Goal: Transaction & Acquisition: Purchase product/service

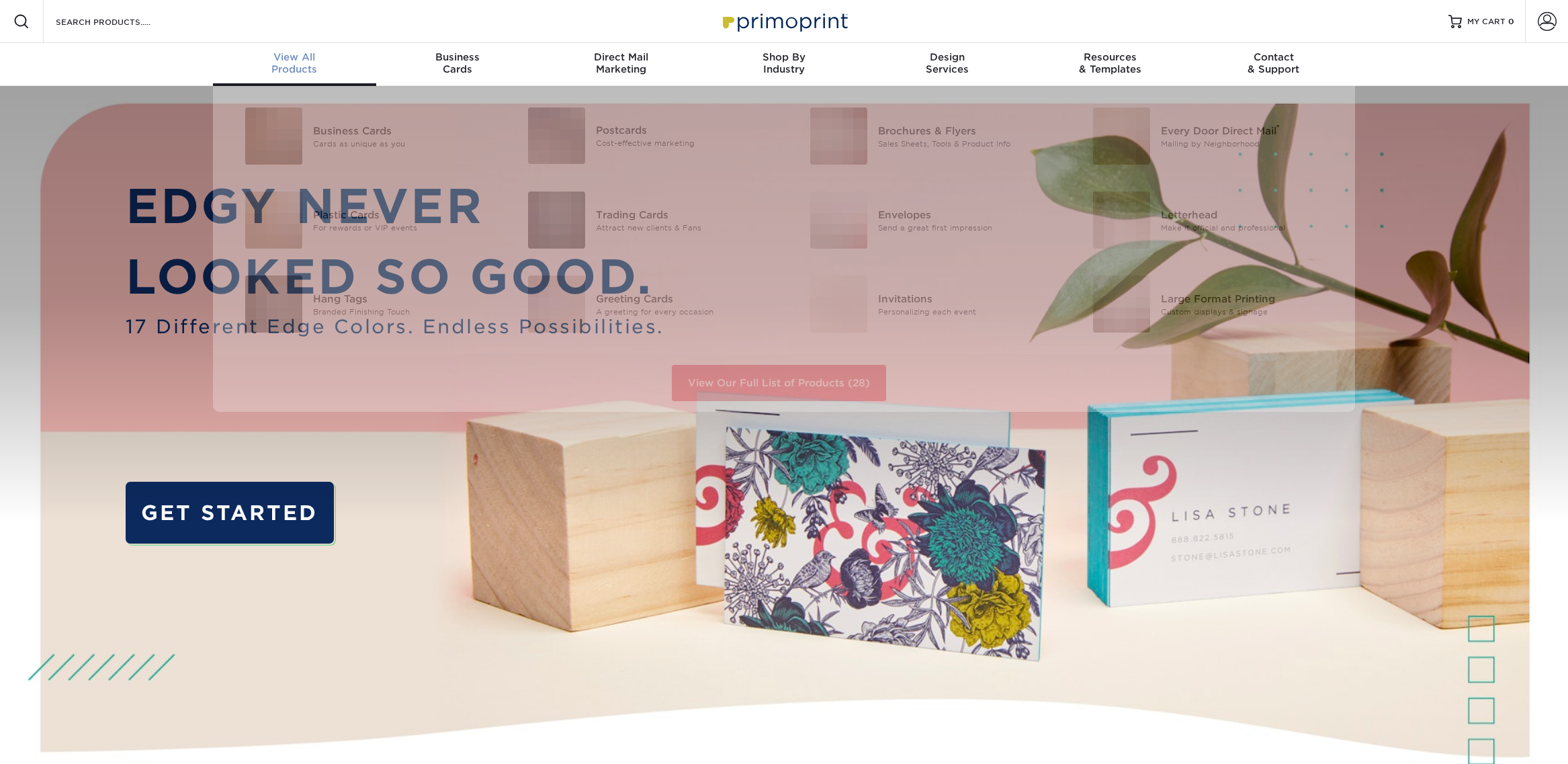
click at [307, 62] on span "View All" at bounding box center [294, 57] width 163 height 12
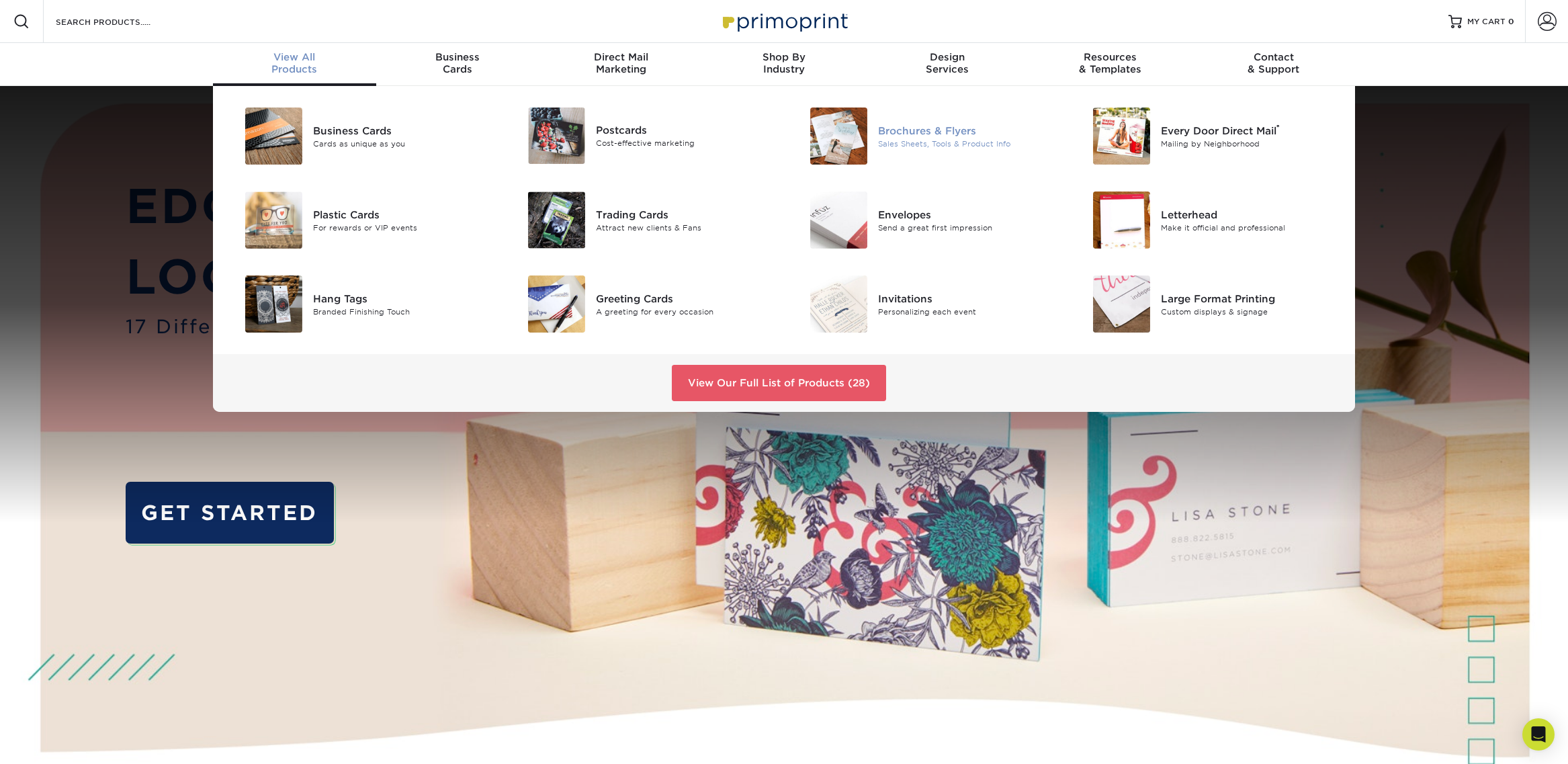
click at [898, 128] on div "Brochures & Flyers" at bounding box center [967, 130] width 178 height 15
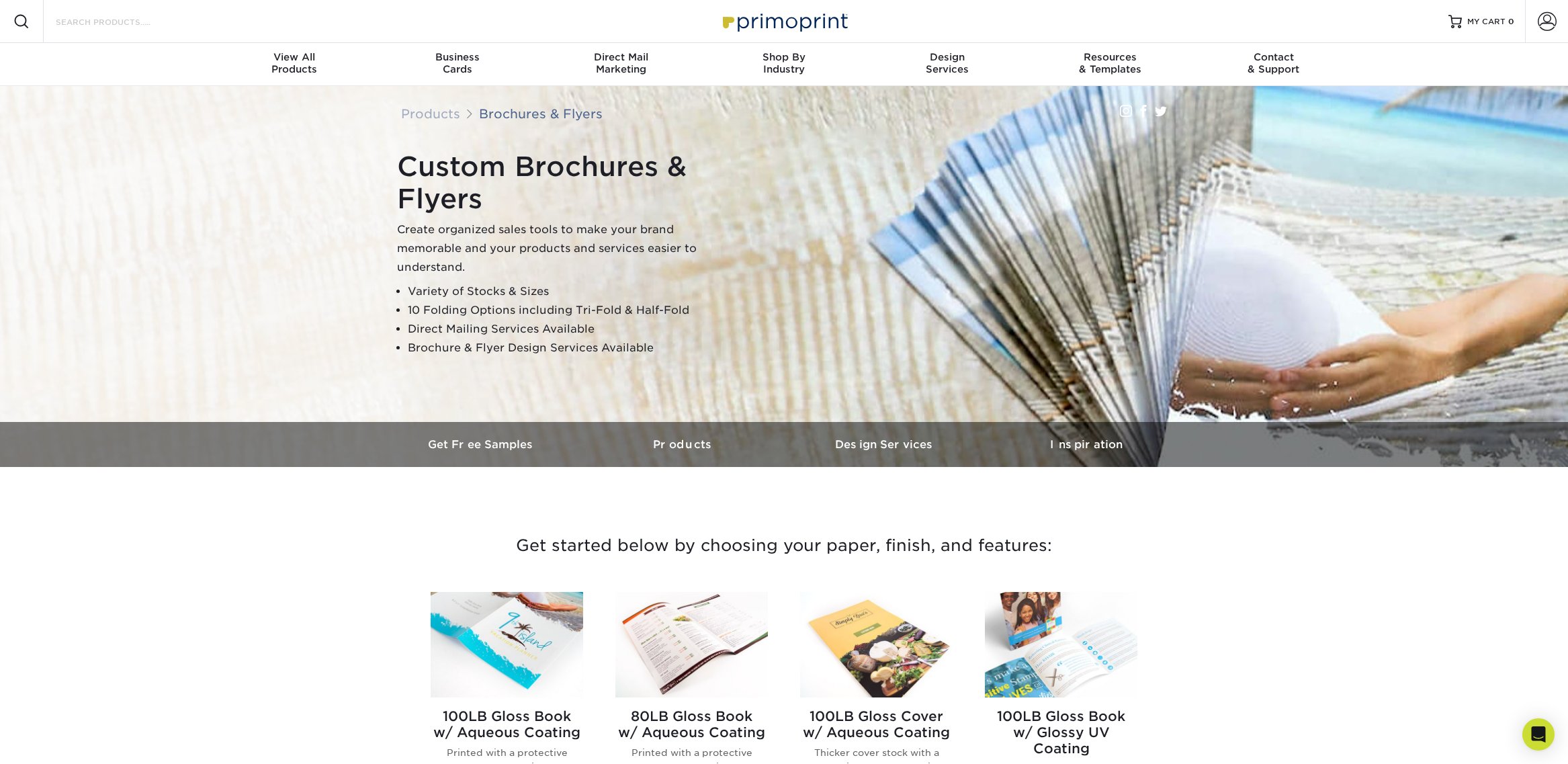
click at [95, 19] on input "Search Products" at bounding box center [120, 21] width 131 height 16
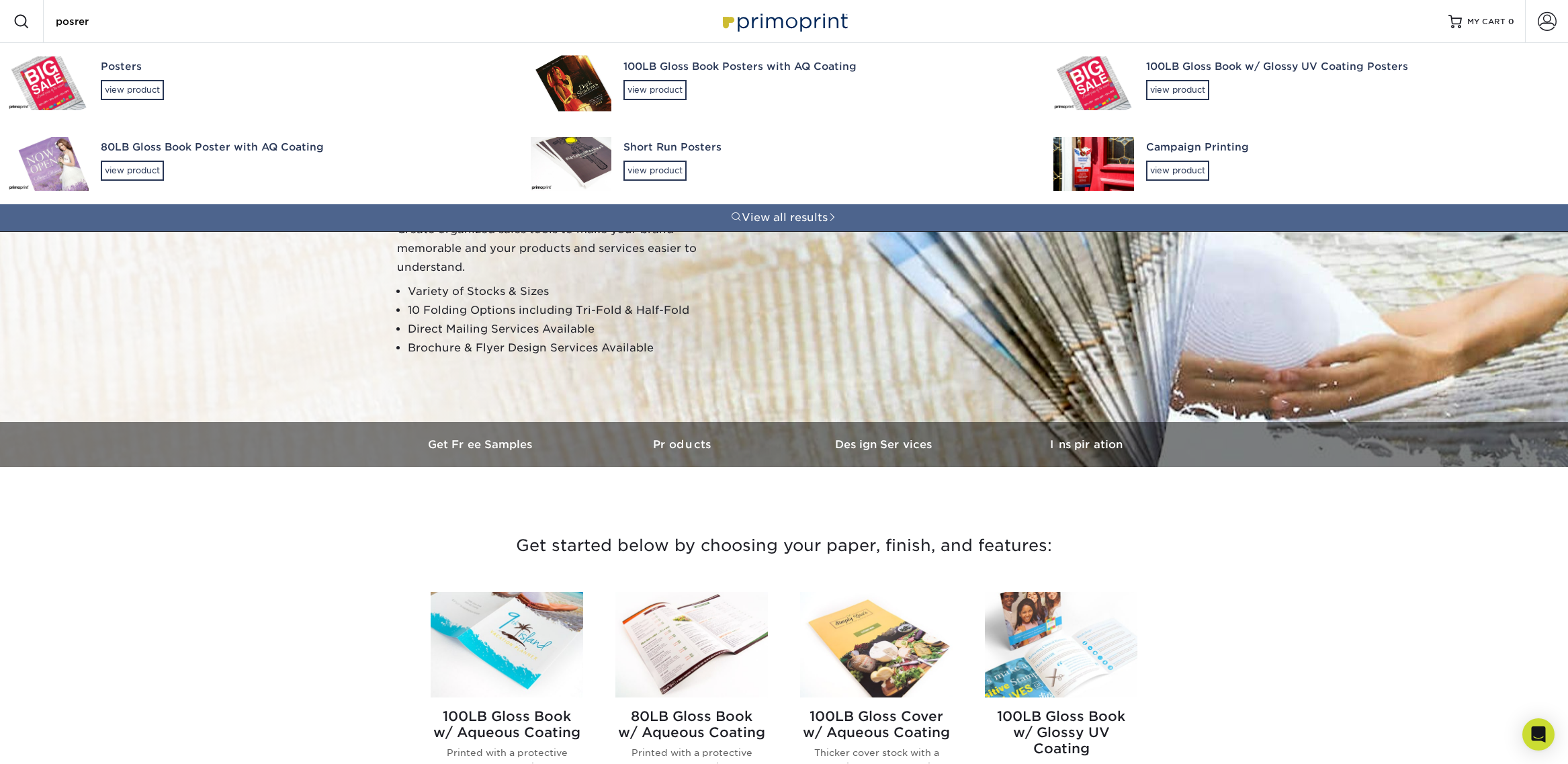
type input "posrer"
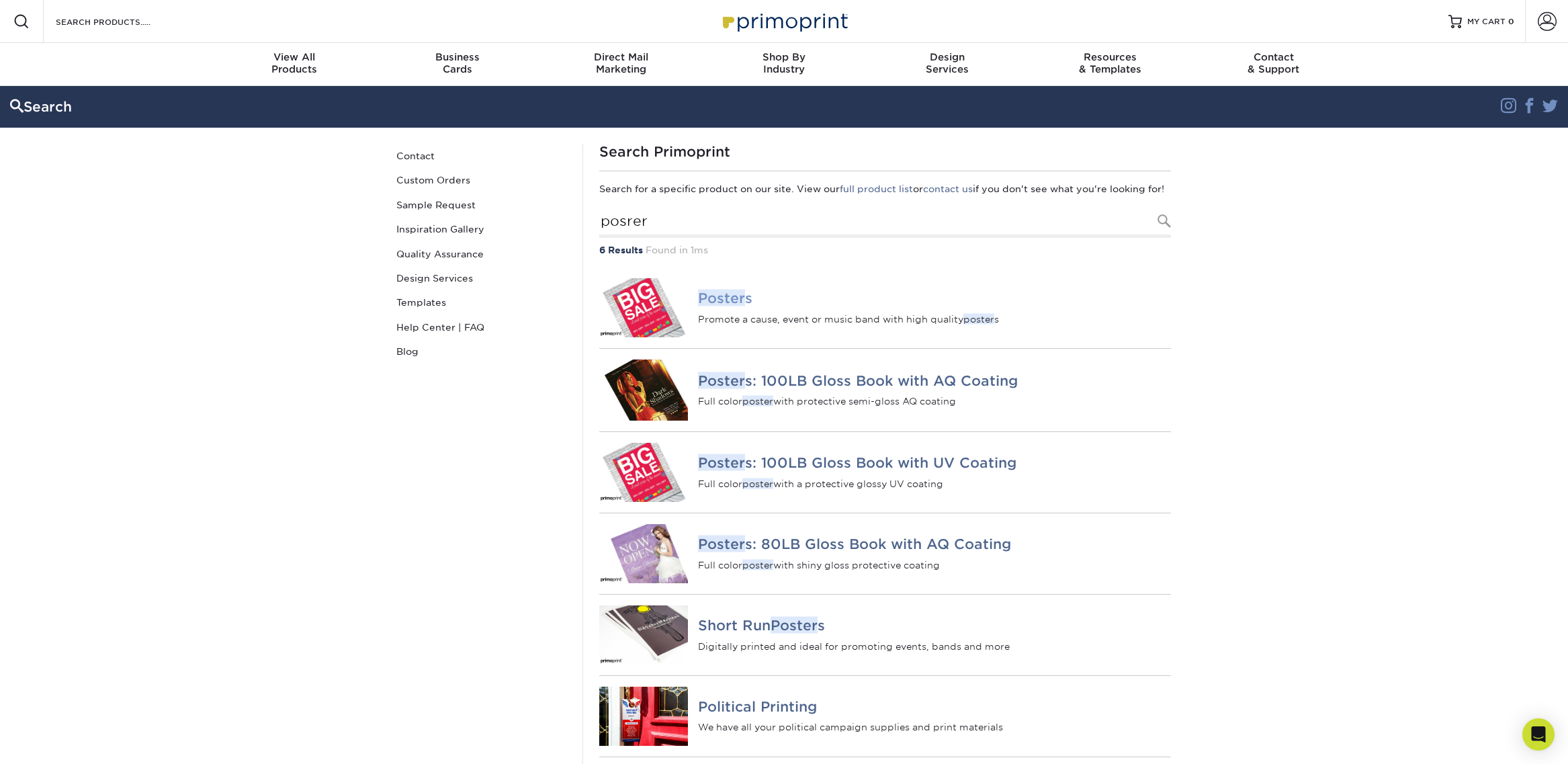
click at [714, 306] on em "Poster" at bounding box center [722, 298] width 47 height 17
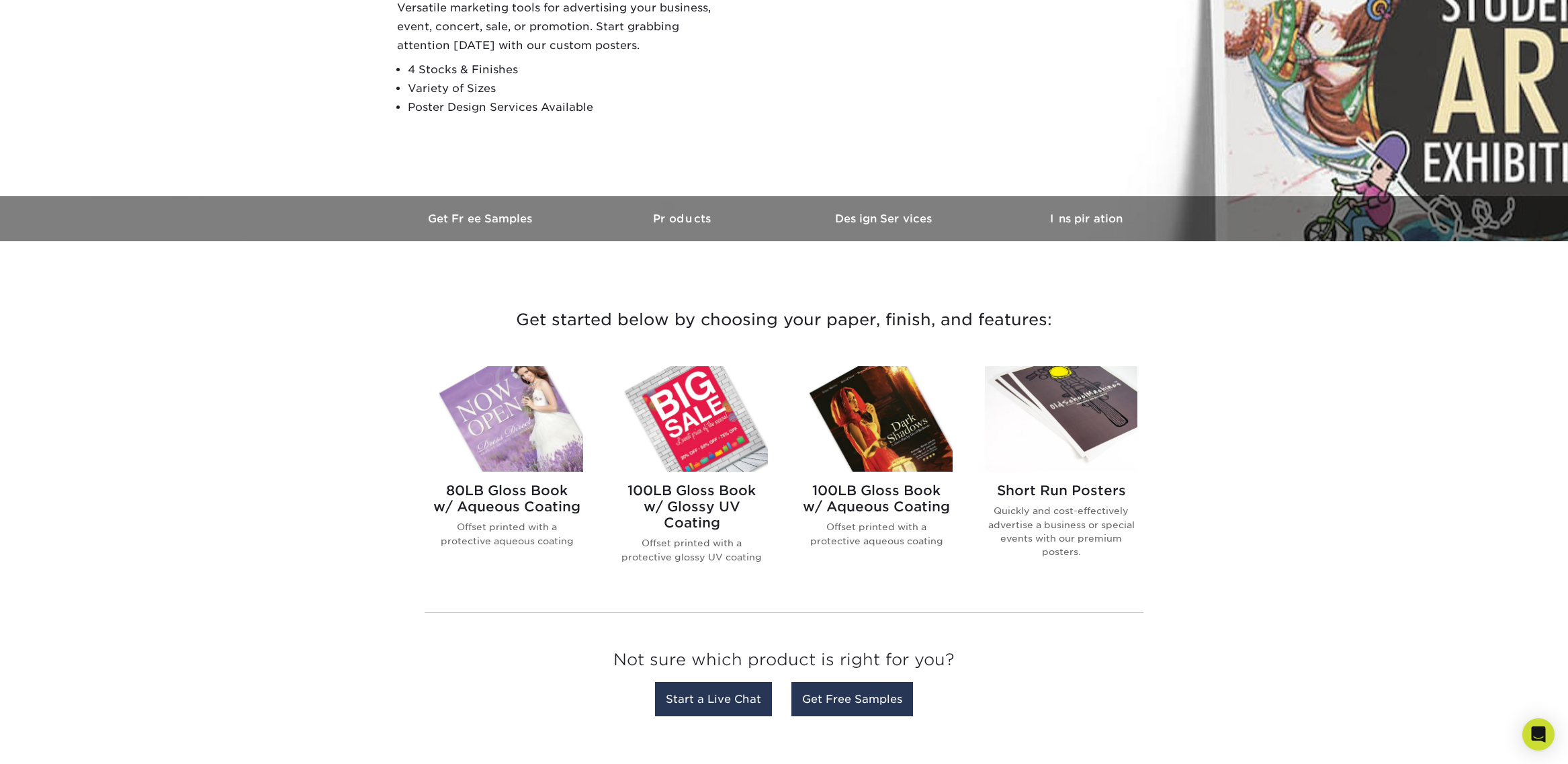
scroll to position [224, 0]
click at [550, 394] on img at bounding box center [507, 420] width 153 height 106
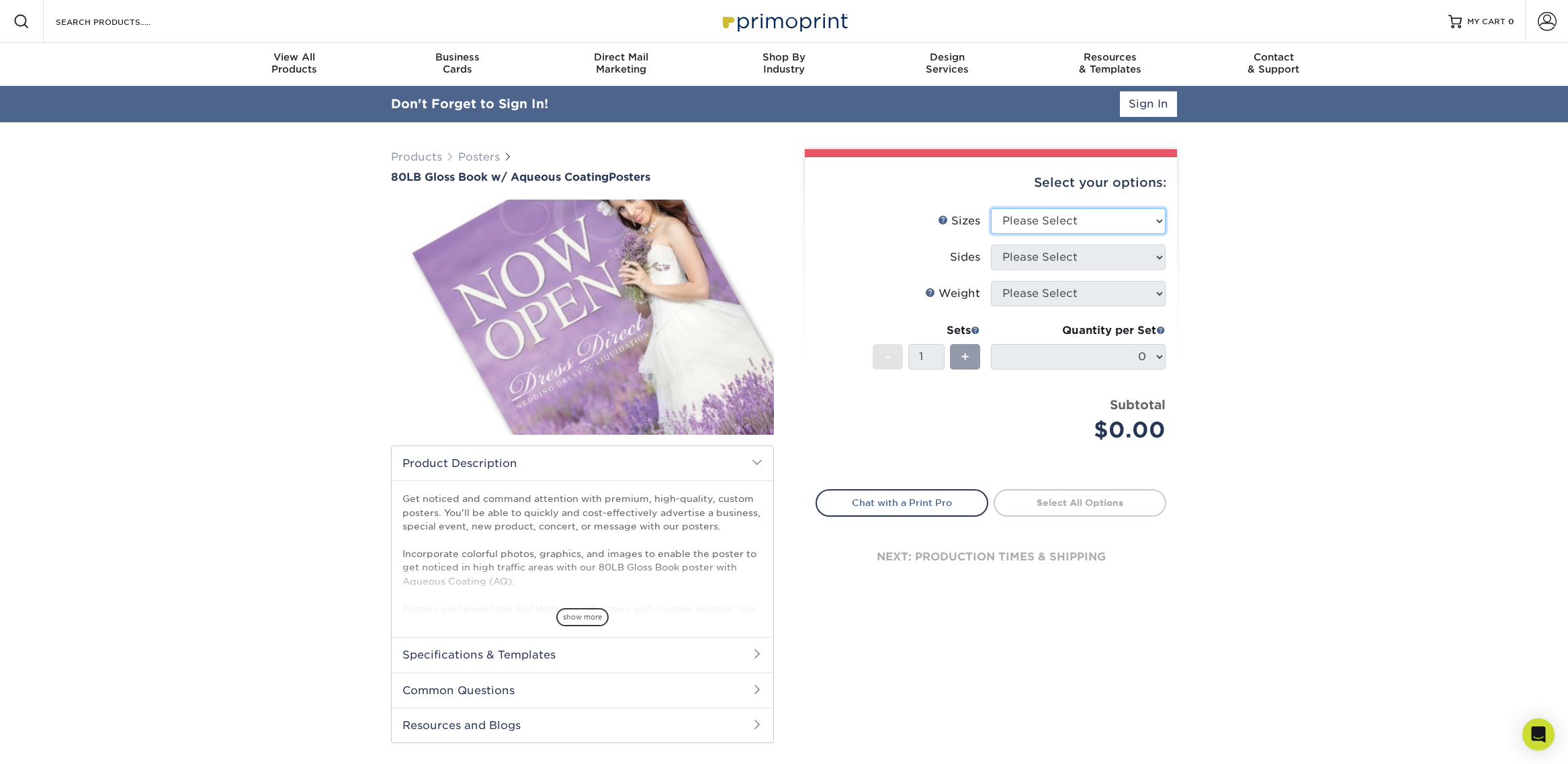
click at [1025, 213] on select "Please Select 13" x 19" 18" x 24" 19" x 27" 24" x 36" 26" x 39"" at bounding box center [1078, 221] width 175 height 26
